Goal: Share content

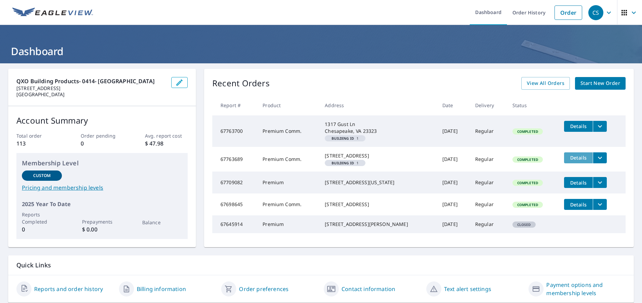
click at [567, 162] on button "Details" at bounding box center [578, 157] width 29 height 11
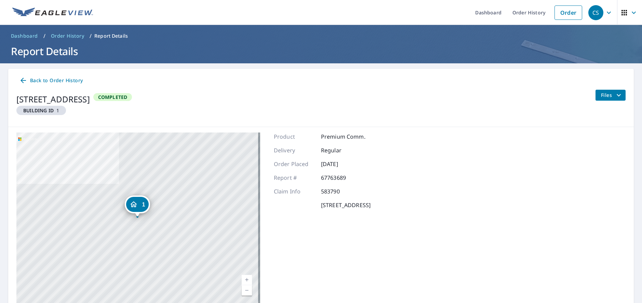
scroll to position [29, 0]
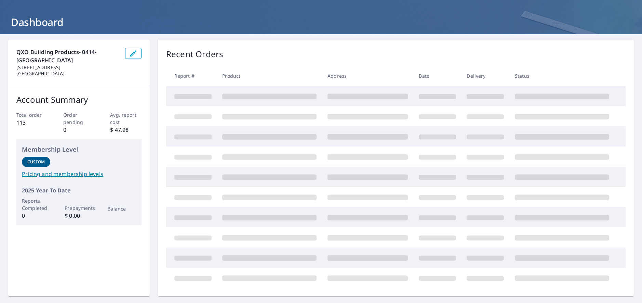
scroll to position [29, 0]
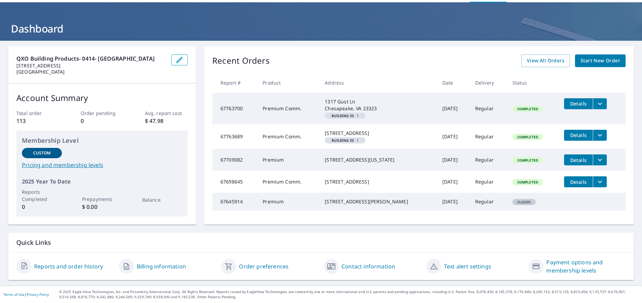
click at [596, 100] on icon "filesDropdownBtn-67763700" at bounding box center [600, 104] width 8 height 8
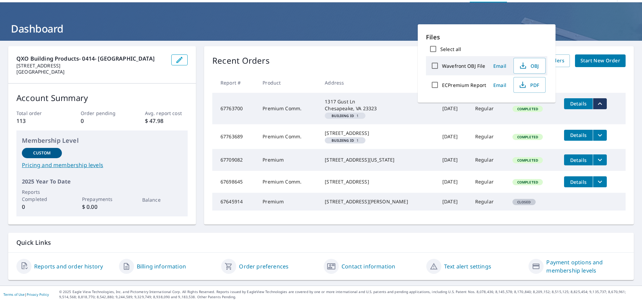
drag, startPoint x: 434, startPoint y: 65, endPoint x: 442, endPoint y: 77, distance: 14.2
click at [434, 65] on input "Wavefront OBJ File" at bounding box center [435, 65] width 14 height 14
checkbox input "true"
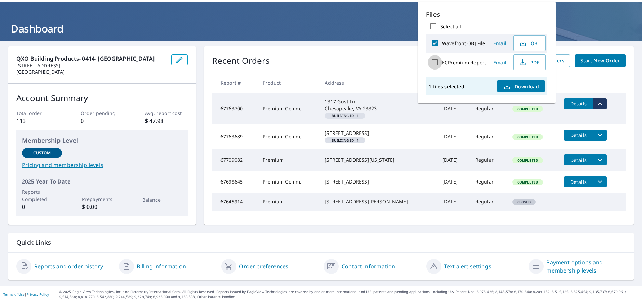
click at [436, 61] on input "ECPremium Report" at bounding box center [435, 62] width 14 height 14
checkbox input "true"
click at [500, 63] on span "Email" at bounding box center [500, 62] width 16 height 6
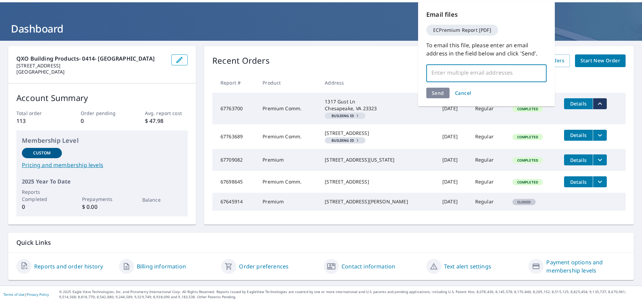
click at [486, 74] on input "text" at bounding box center [481, 72] width 104 height 13
type input "[EMAIL_ADDRESS][PERSON_NAME][DOMAIN_NAME]"
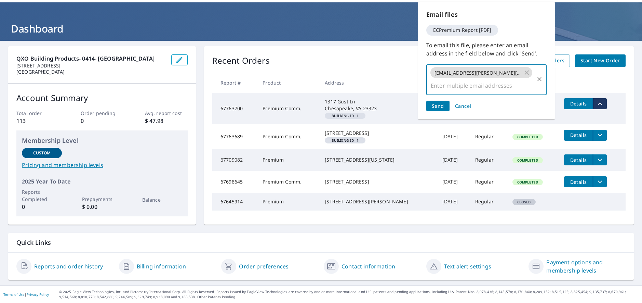
click at [437, 103] on span "Send" at bounding box center [438, 106] width 12 height 6
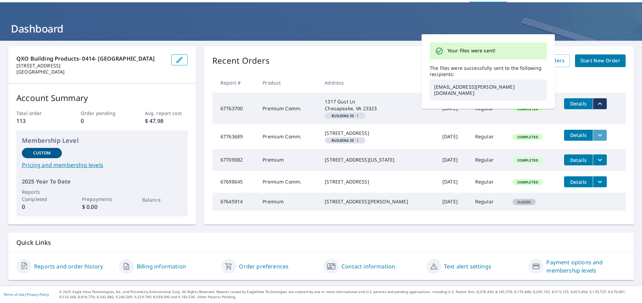
click at [598, 134] on icon "filesDropdownBtn-67763689" at bounding box center [600, 135] width 4 height 2
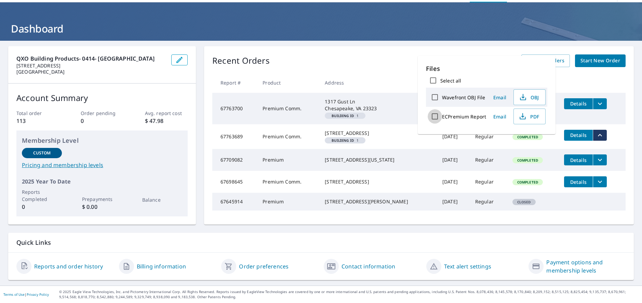
click at [431, 118] on input "ECPremium Report" at bounding box center [435, 116] width 14 height 14
checkbox input "true"
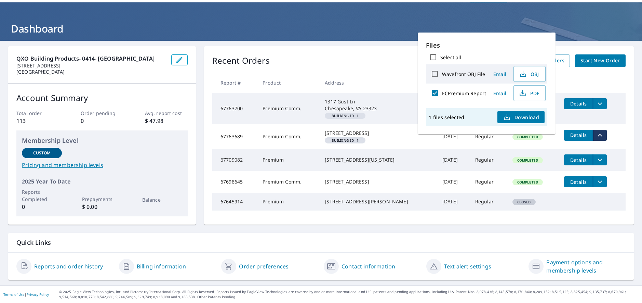
click at [502, 93] on span "Email" at bounding box center [500, 93] width 16 height 6
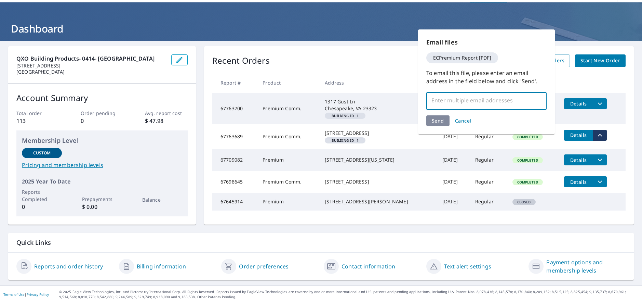
click at [462, 98] on input "text" at bounding box center [481, 100] width 104 height 13
type input "[EMAIL_ADDRESS][PERSON_NAME][DOMAIN_NAME]"
click at [439, 121] on div "Send Cancel" at bounding box center [486, 120] width 120 height 11
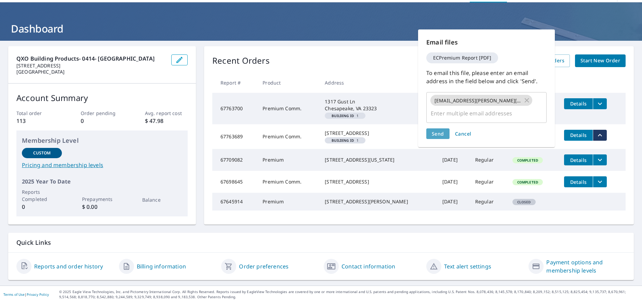
click at [439, 130] on span "Send" at bounding box center [438, 133] width 12 height 6
